Goal: Task Accomplishment & Management: Manage account settings

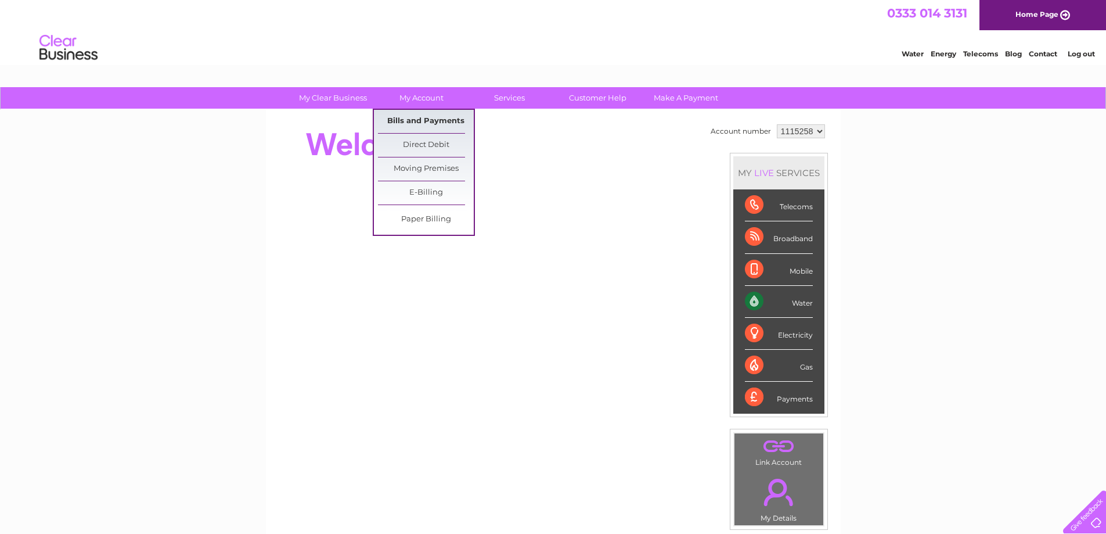
click at [419, 120] on link "Bills and Payments" at bounding box center [426, 121] width 96 height 23
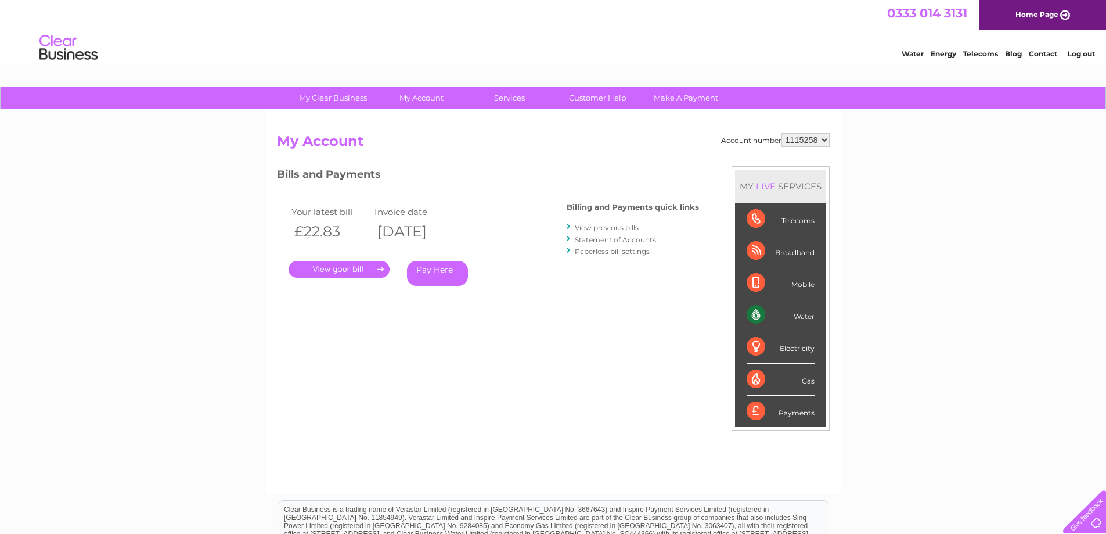
click at [358, 272] on link "." at bounding box center [339, 269] width 101 height 17
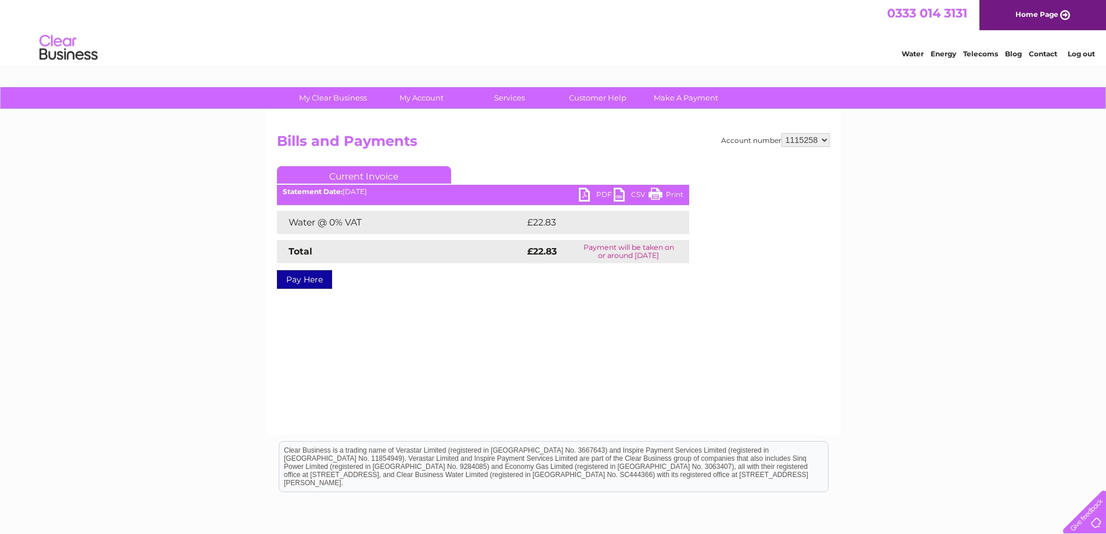
click at [588, 199] on link "PDF" at bounding box center [596, 196] width 35 height 17
